Goal: Task Accomplishment & Management: Manage account settings

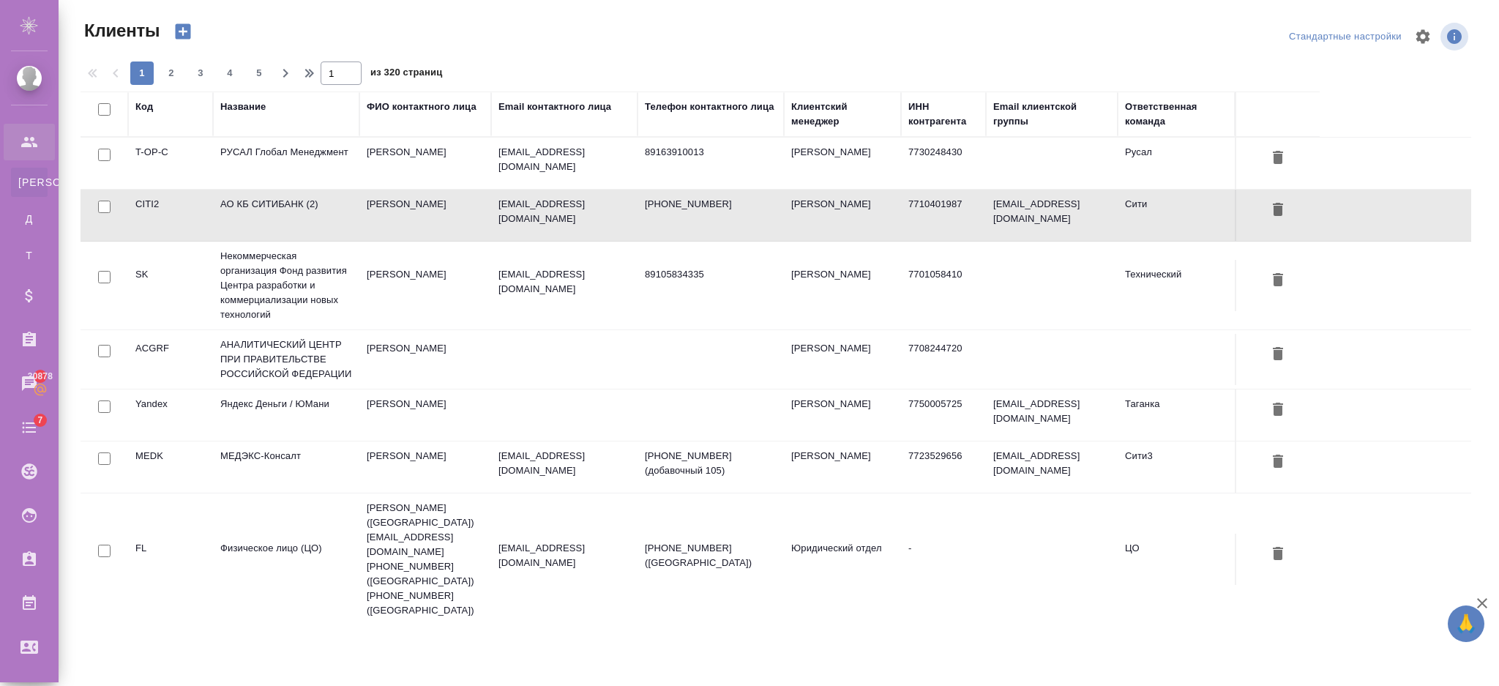
select select "RU"
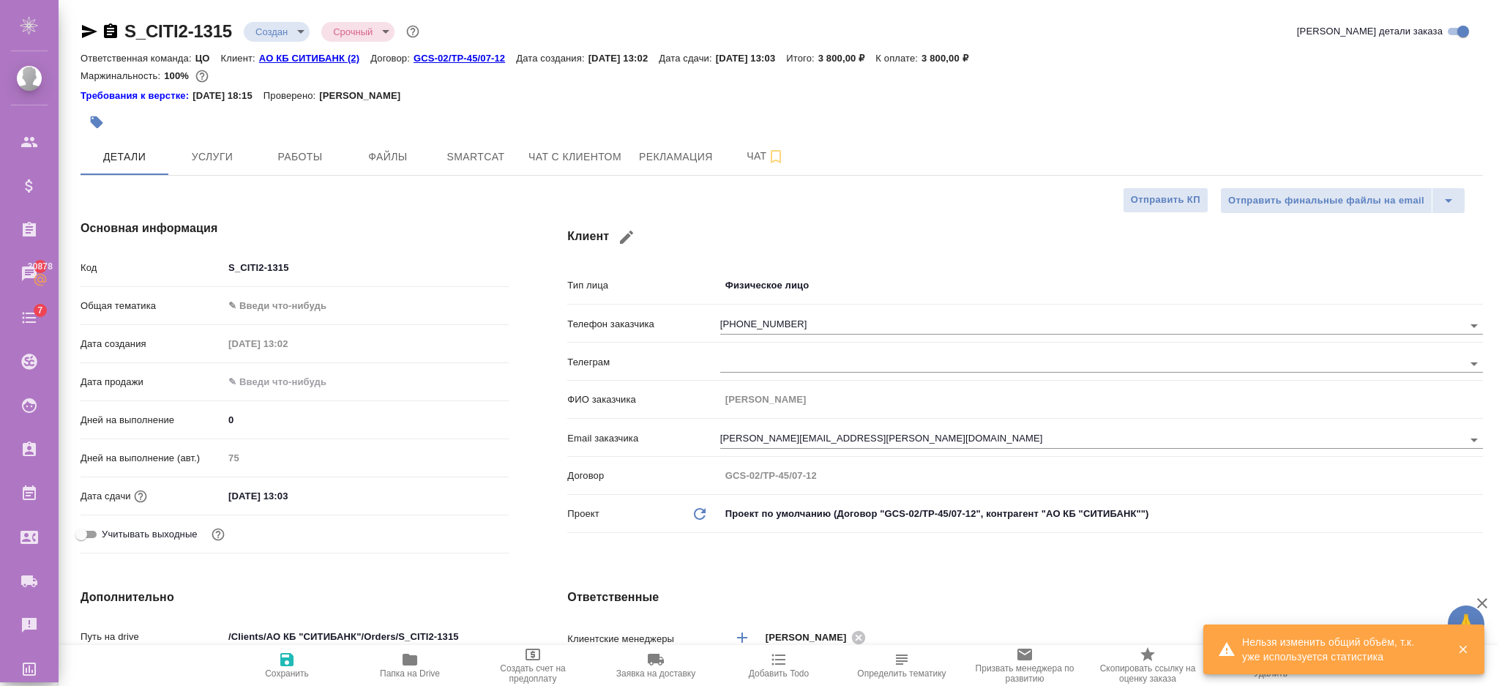
select select "RU"
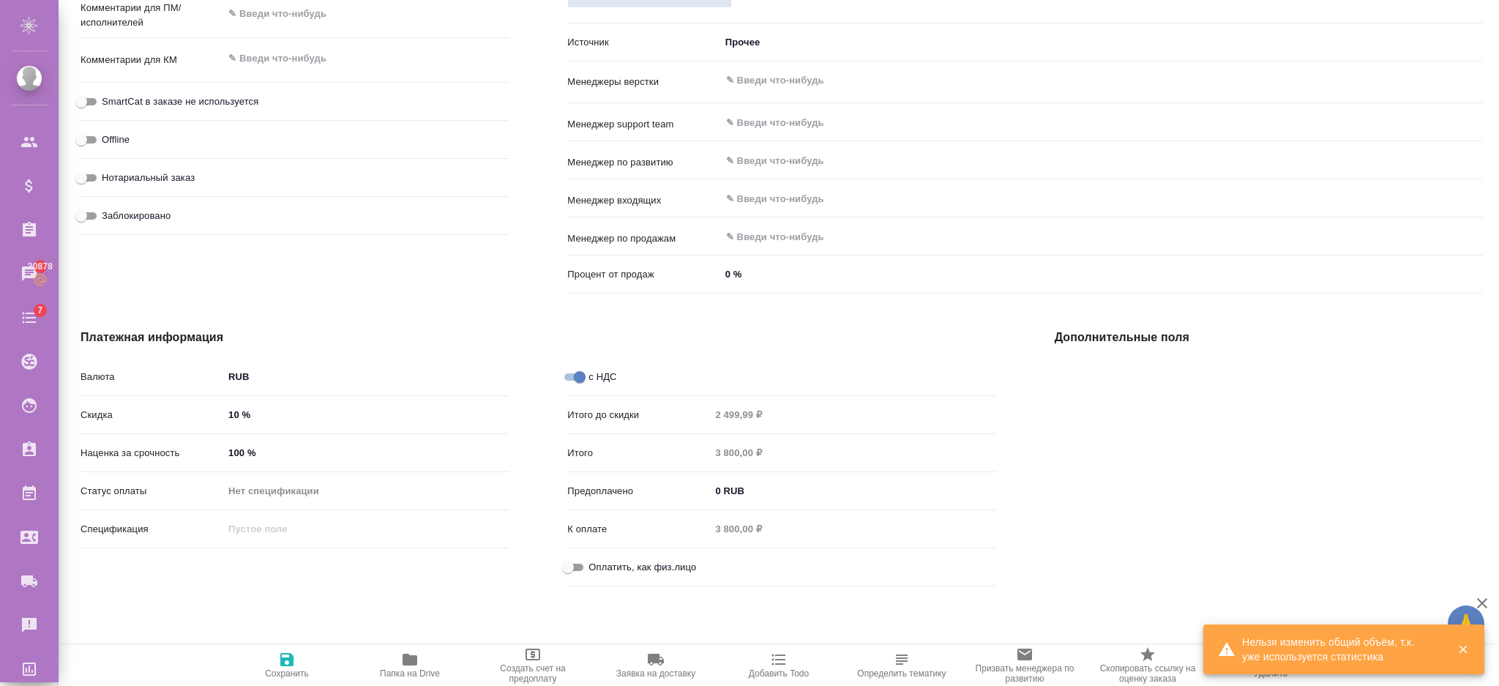
scroll to position [824, 0]
drag, startPoint x: 241, startPoint y: 448, endPoint x: 209, endPoint y: 443, distance: 32.6
click at [209, 443] on div "Наценка за срочность 100 %" at bounding box center [294, 450] width 428 height 26
type input "70 %"
click at [284, 643] on div "S_CITI2-1315 Создан new Срочный urgent Кратко детали заказа Ответственная коман…" at bounding box center [779, 343] width 1440 height 686
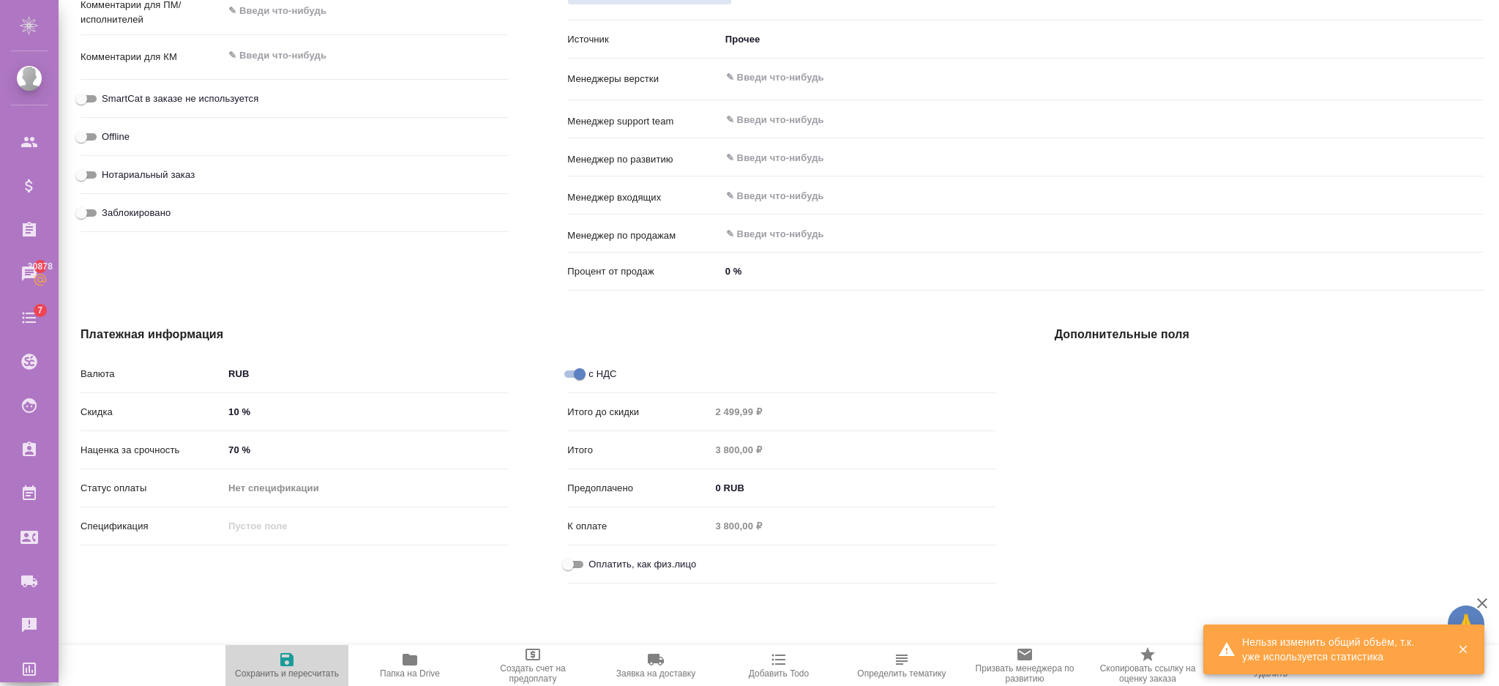
click at [285, 656] on icon "button" at bounding box center [287, 660] width 18 height 18
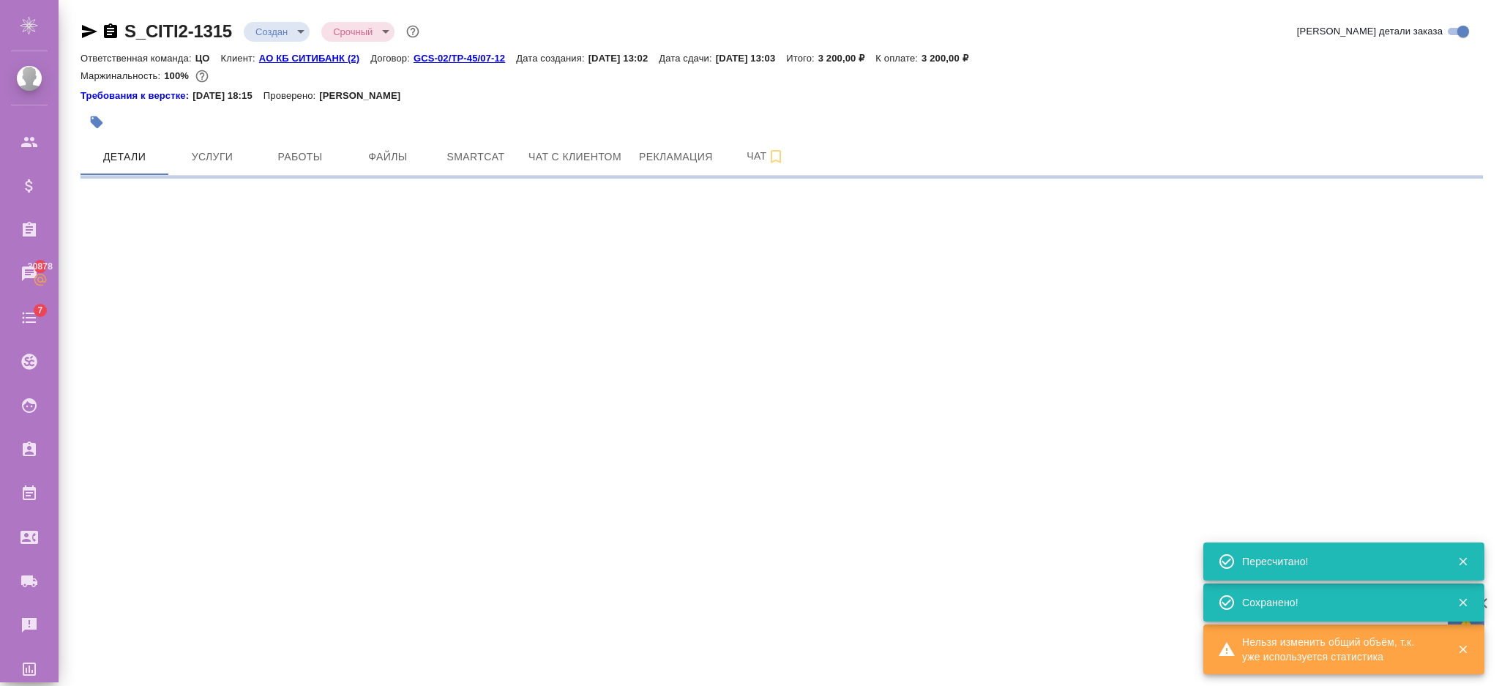
select select "RU"
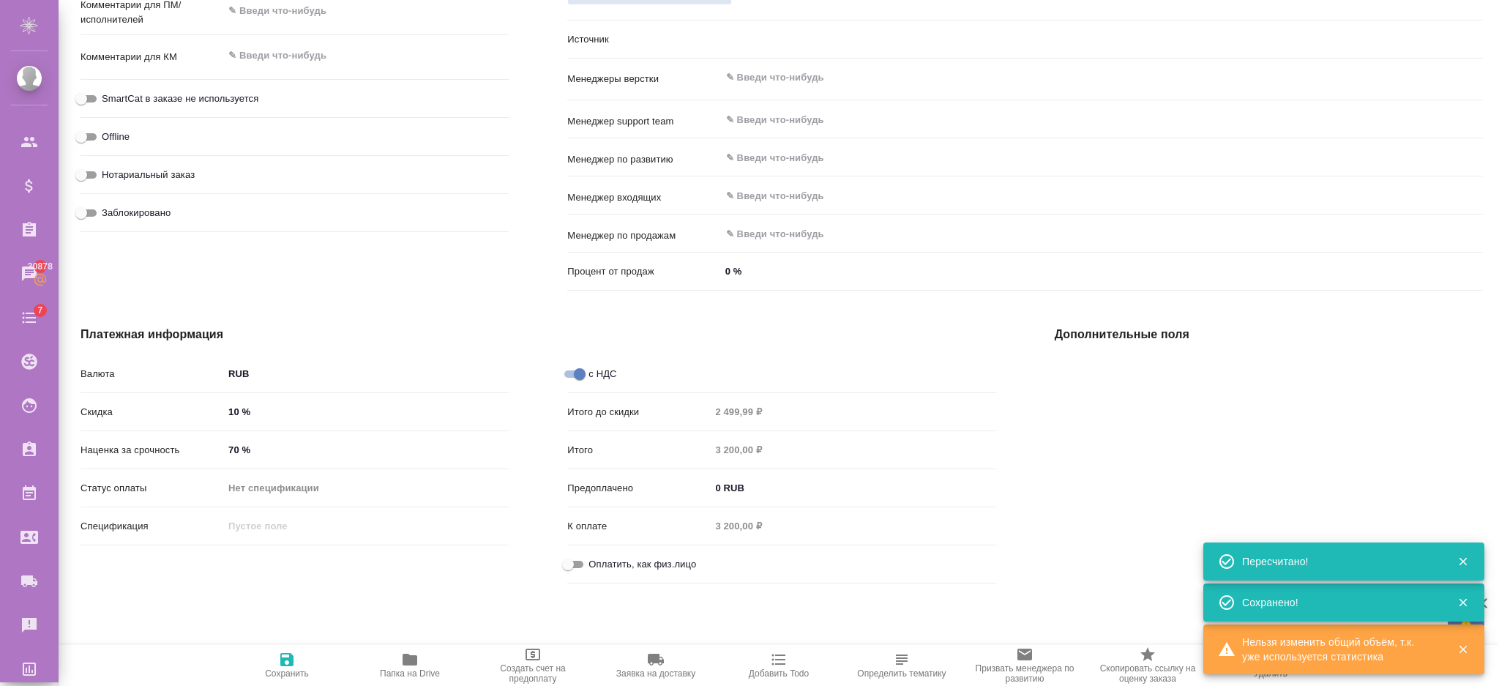
type textarea "x"
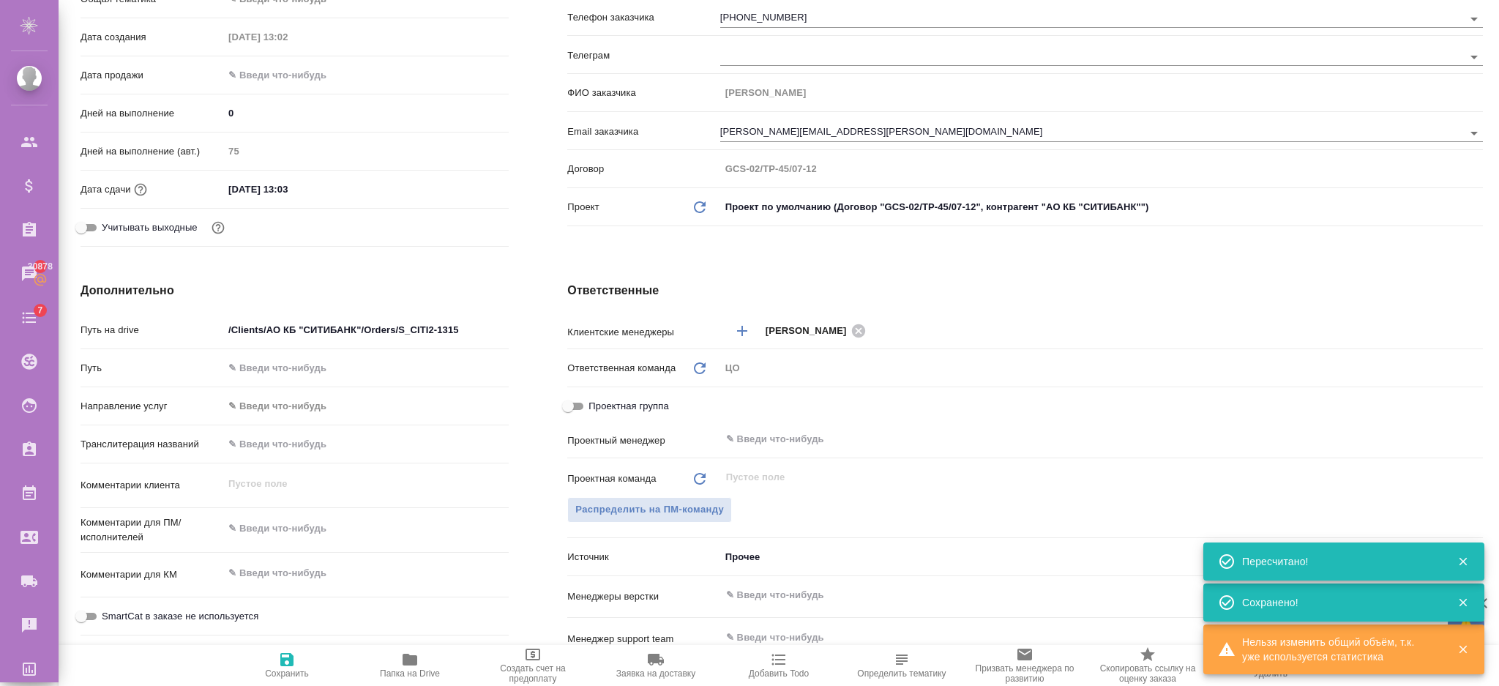
scroll to position [0, 0]
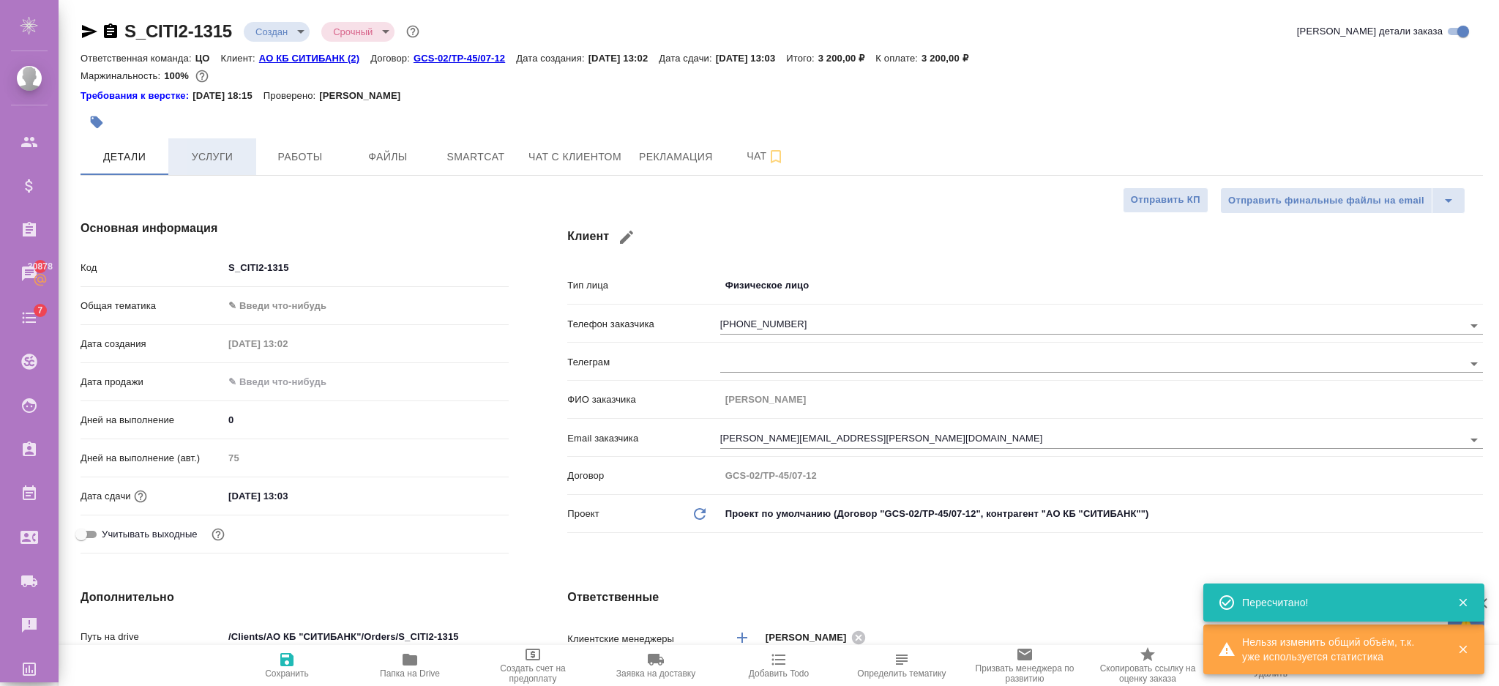
click at [206, 163] on span "Услуги" at bounding box center [212, 157] width 70 height 18
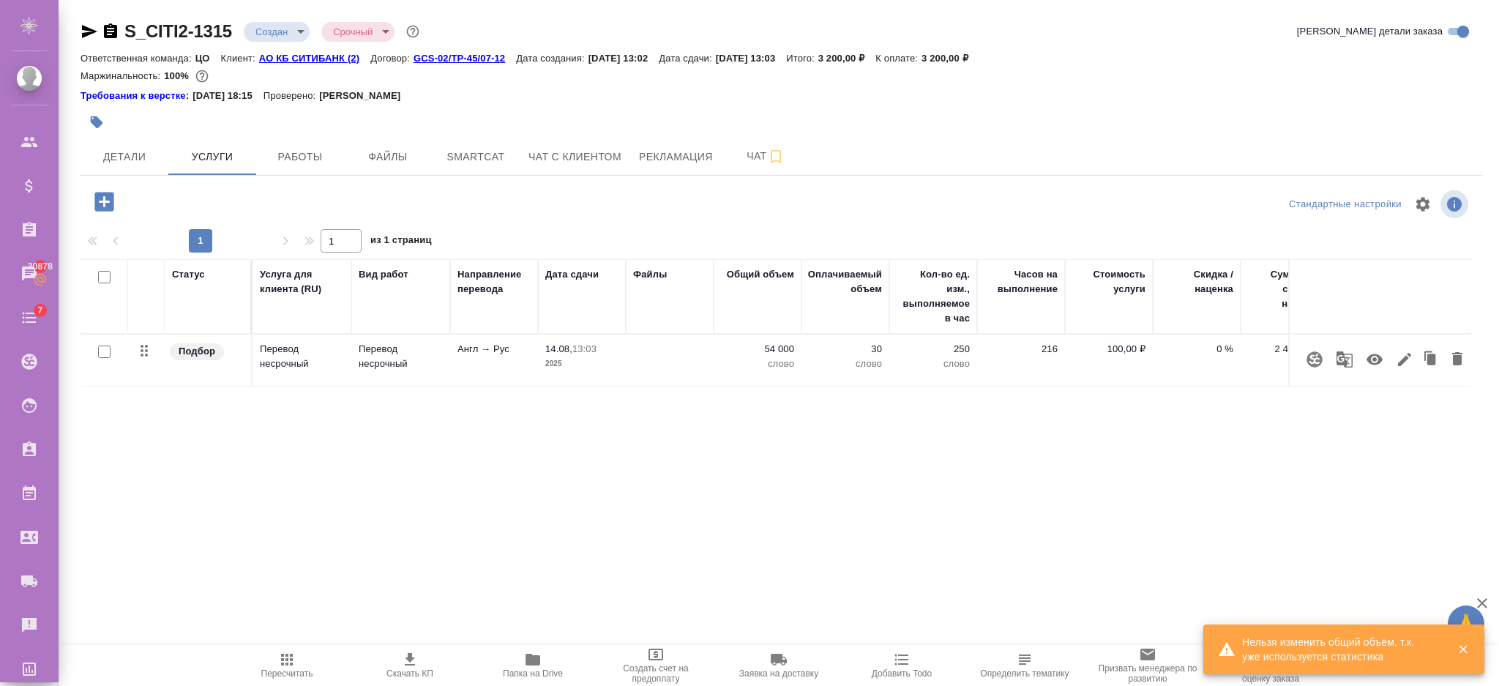
click at [278, 654] on icon "button" at bounding box center [287, 660] width 18 height 18
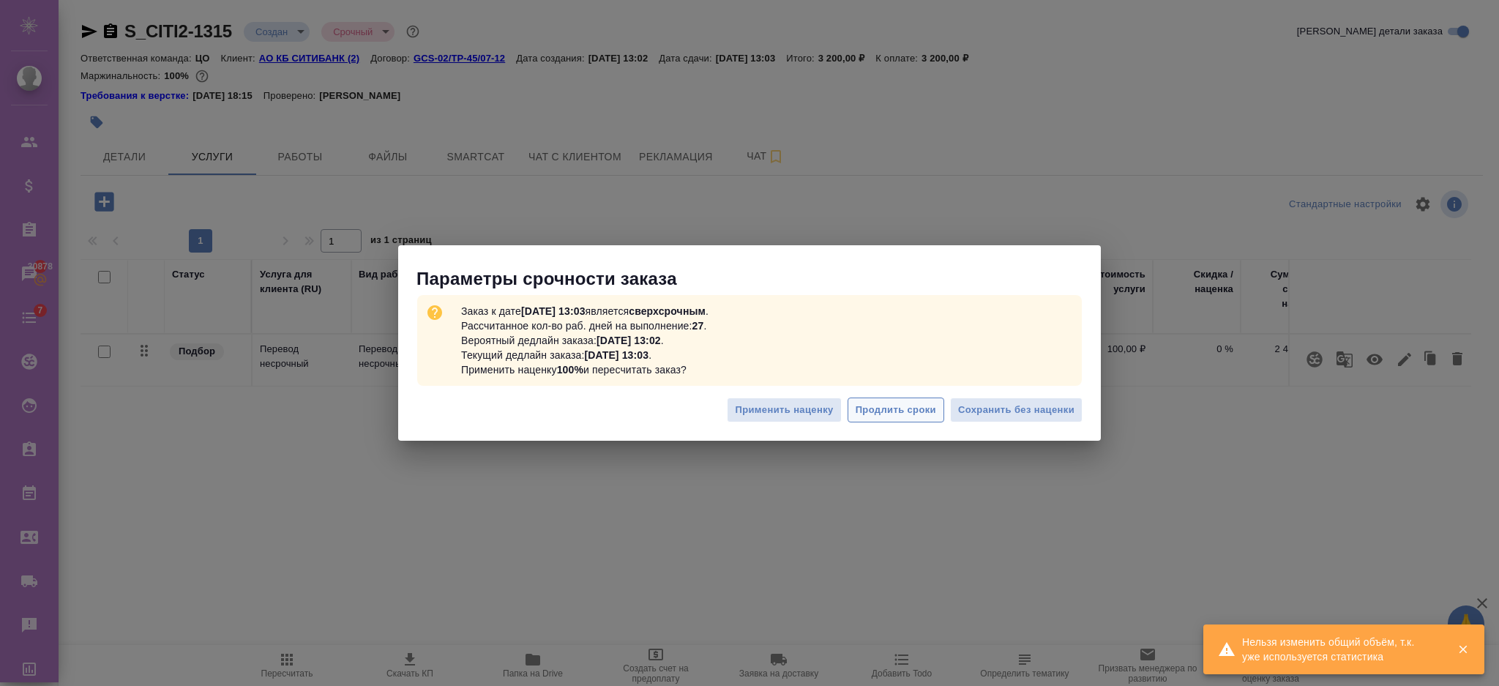
click at [916, 410] on span "Продлить сроки" at bounding box center [895, 410] width 80 height 17
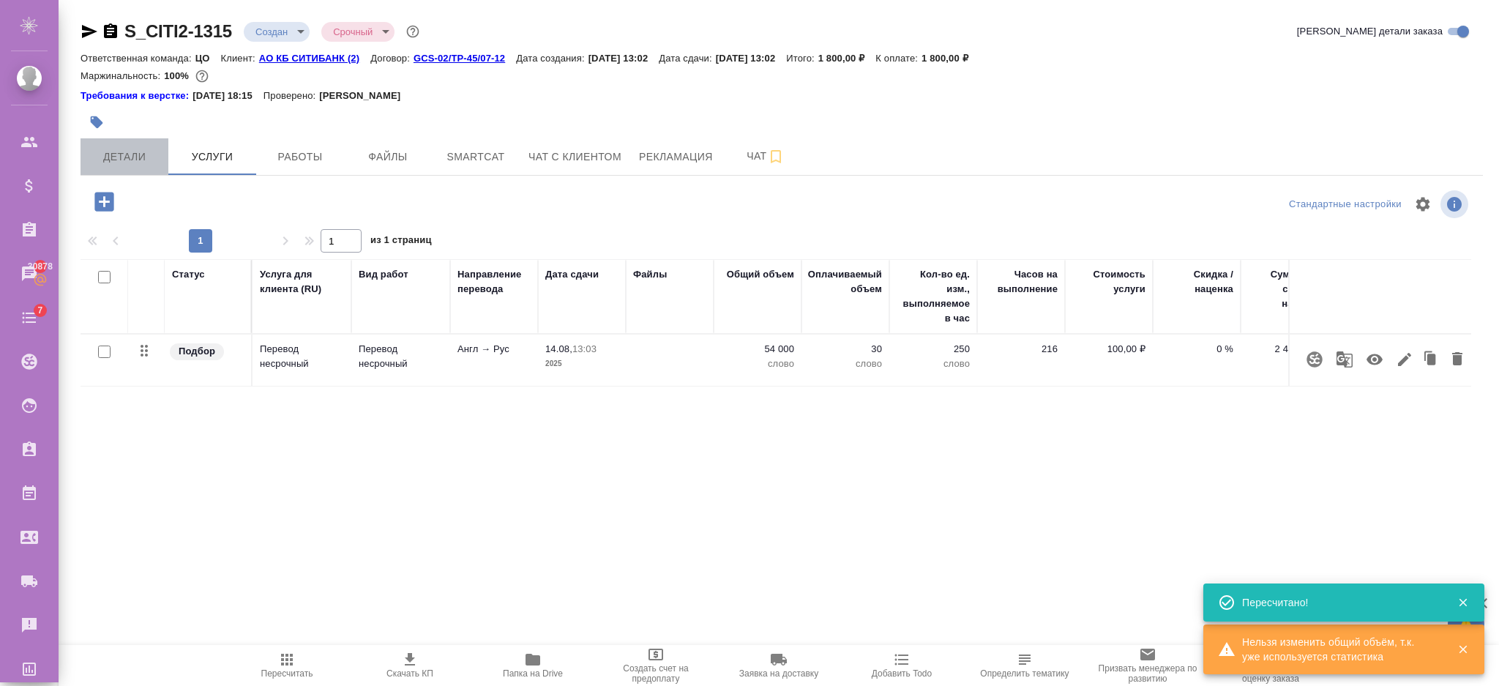
click at [130, 151] on span "Детали" at bounding box center [124, 157] width 70 height 18
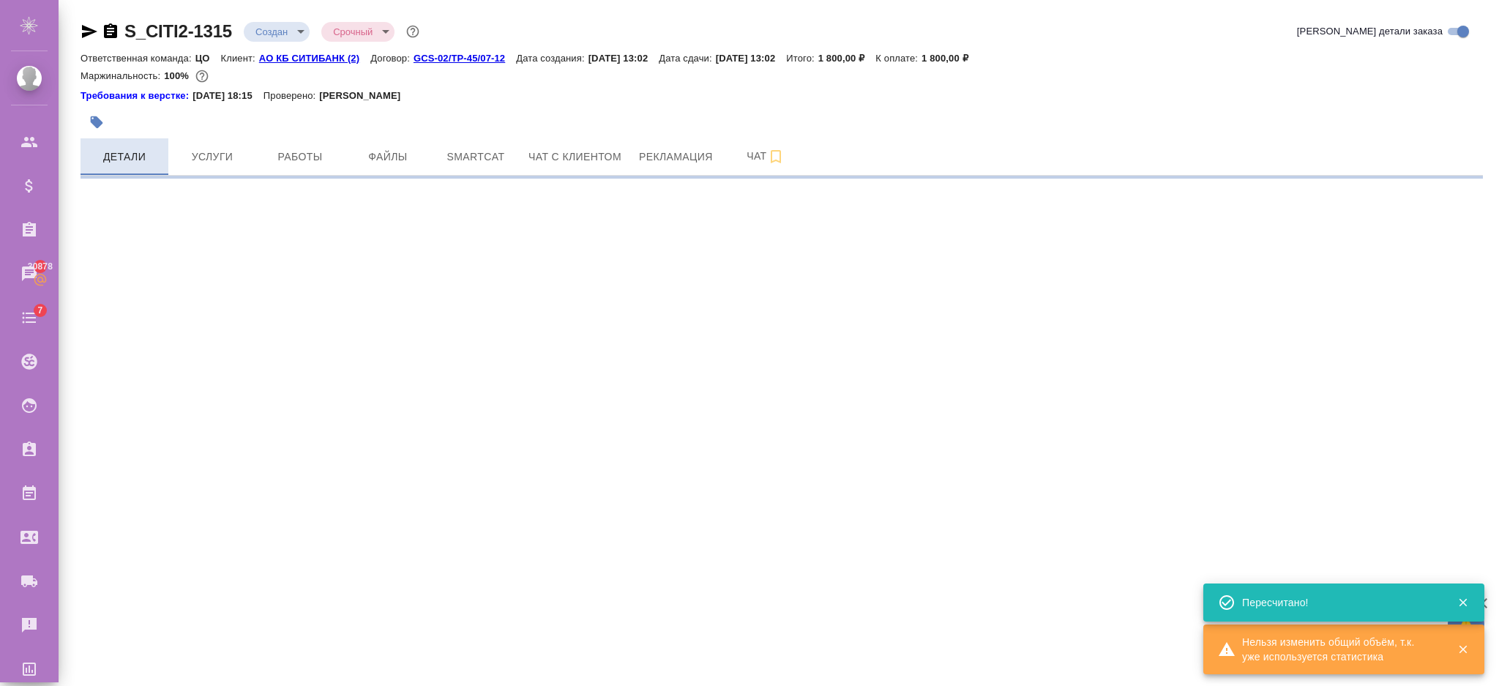
select select "RU"
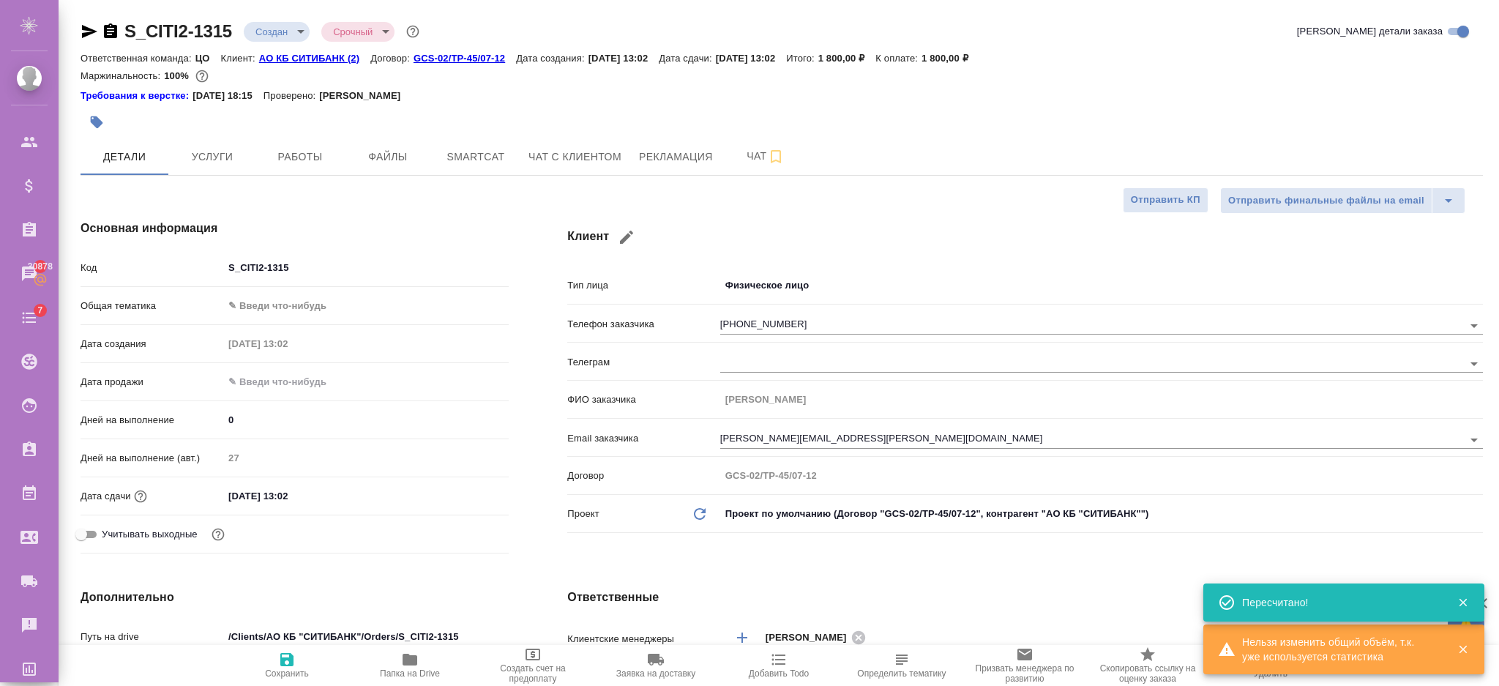
type textarea "x"
